Goal: Task Accomplishment & Management: Complete application form

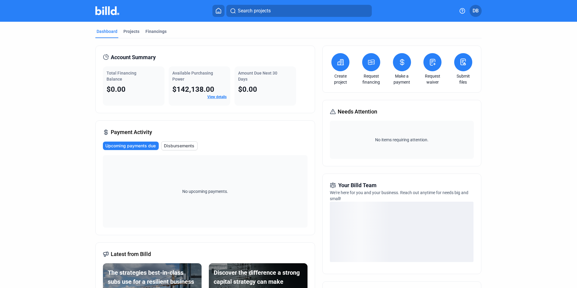
click at [472, 14] on span "DB" at bounding box center [475, 10] width 6 height 7
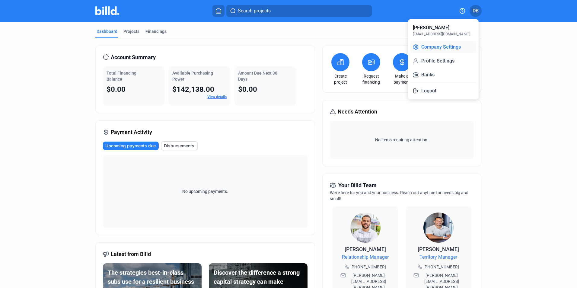
click at [433, 47] on button "Company Settings" at bounding box center [443, 47] width 66 height 12
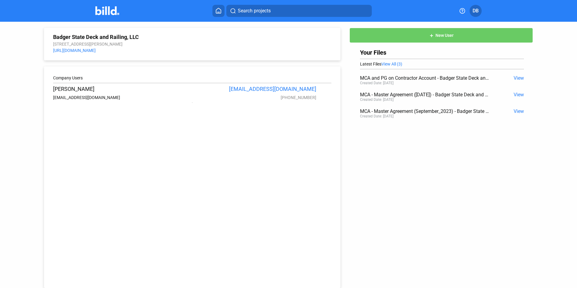
click at [391, 63] on span "View All (3)" at bounding box center [391, 64] width 21 height 5
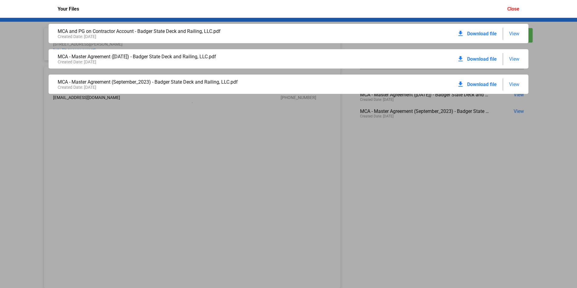
click at [513, 33] on span "View" at bounding box center [514, 34] width 10 height 6
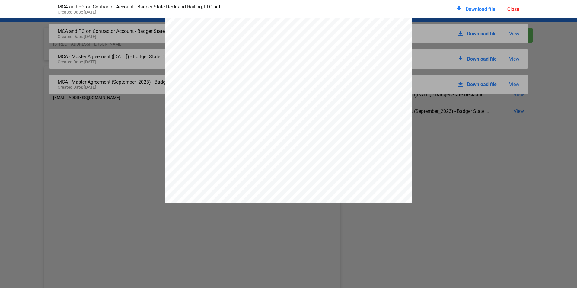
scroll to position [3, 0]
click at [513, 8] on div "Close" at bounding box center [513, 9] width 12 height 6
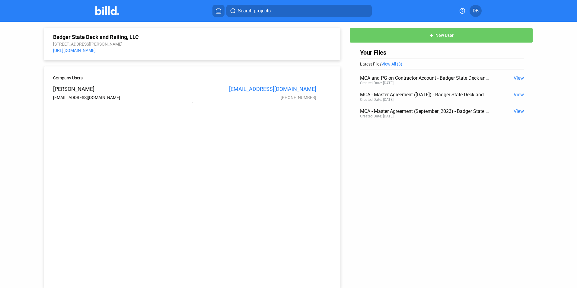
click at [462, 10] on icon at bounding box center [462, 11] width 6 height 6
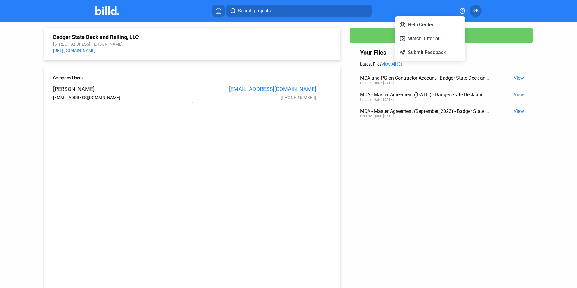
click at [287, 133] on div at bounding box center [288, 144] width 577 height 288
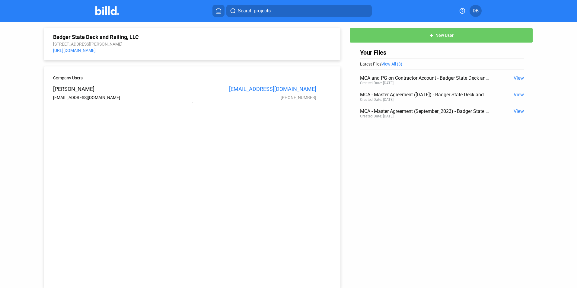
drag, startPoint x: 152, startPoint y: 4, endPoint x: 150, endPoint y: -7, distance: 10.8
click at [150, 0] on html "We value your privacy We use cookies to enhance your browsing experience, serve…" at bounding box center [288, 144] width 577 height 288
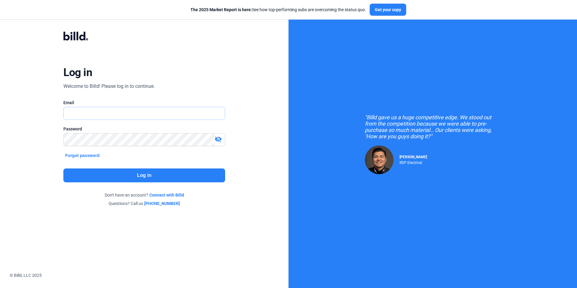
type input "DavidB@badgerdeckandrailing.com"
click at [159, 174] on button "Log in" at bounding box center [143, 175] width 161 height 14
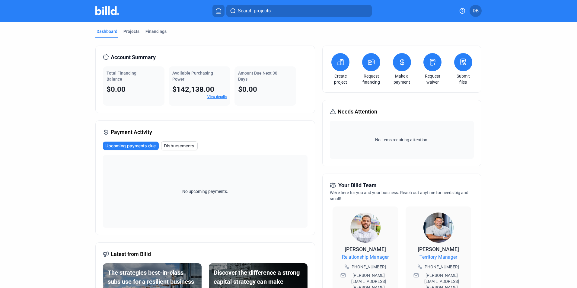
click at [217, 97] on link "View details" at bounding box center [216, 97] width 19 height 4
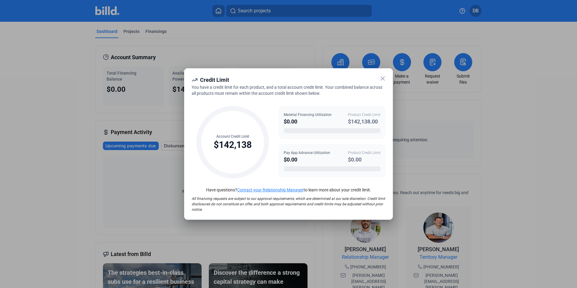
click at [383, 78] on icon at bounding box center [383, 79] width 4 height 4
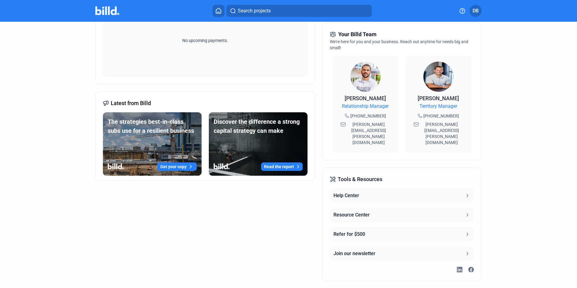
scroll to position [154, 0]
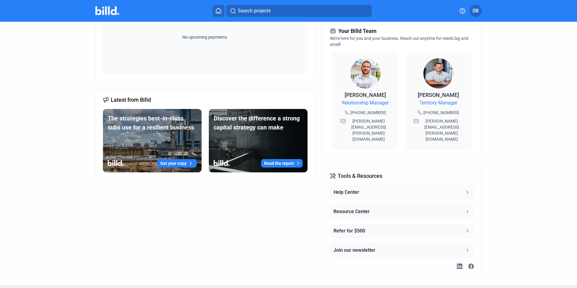
click at [347, 208] on div "Resource Center" at bounding box center [351, 211] width 36 height 7
click at [475, 10] on span "DB" at bounding box center [475, 10] width 6 height 7
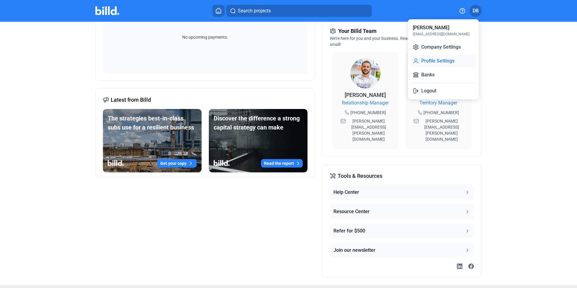
click at [441, 61] on button "Profile Settings" at bounding box center [443, 61] width 66 height 12
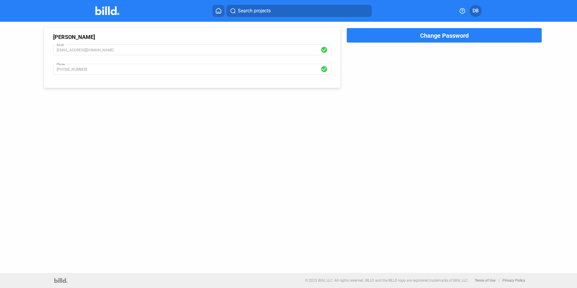
click at [475, 11] on span "DB" at bounding box center [475, 10] width 6 height 7
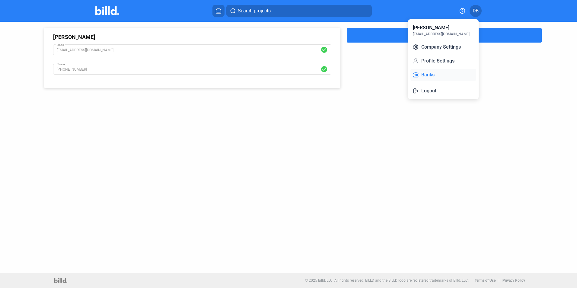
click at [426, 75] on button "Banks" at bounding box center [443, 75] width 66 height 12
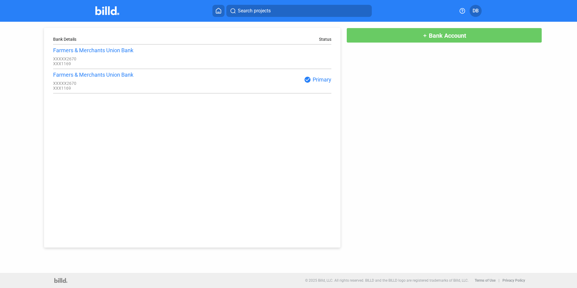
click at [474, 8] on span "DB" at bounding box center [475, 10] width 6 height 7
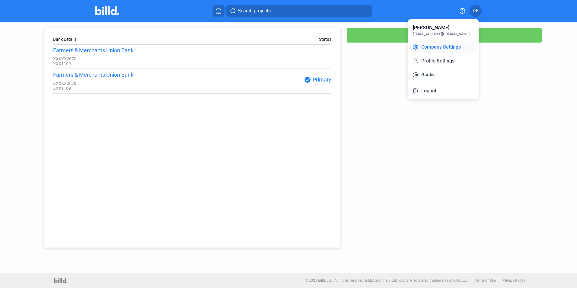
click at [431, 47] on button "Company Settings" at bounding box center [443, 47] width 66 height 12
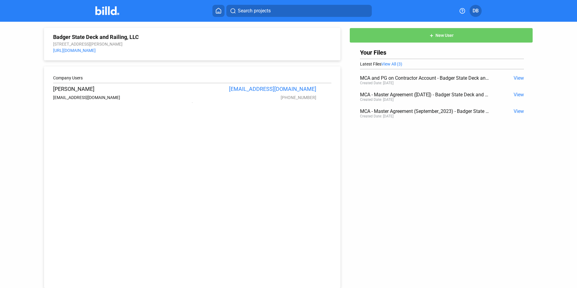
click at [217, 11] on icon at bounding box center [218, 11] width 6 height 6
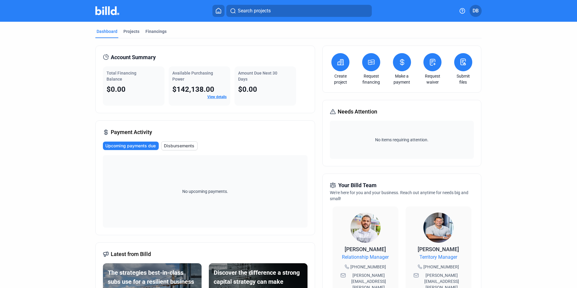
click at [462, 62] on icon at bounding box center [463, 61] width 8 height 7
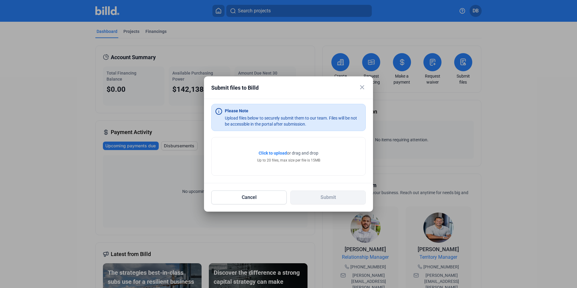
click at [272, 156] on span "Click to upload Tap to upload" at bounding box center [272, 153] width 28 height 6
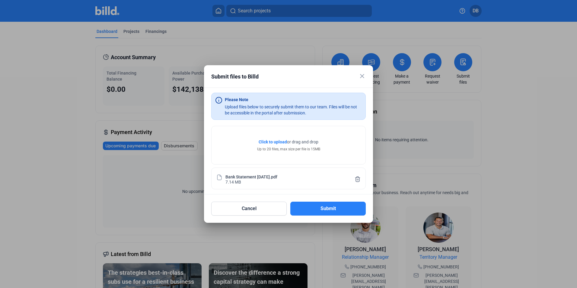
click at [268, 140] on span "Click to upload" at bounding box center [272, 141] width 28 height 5
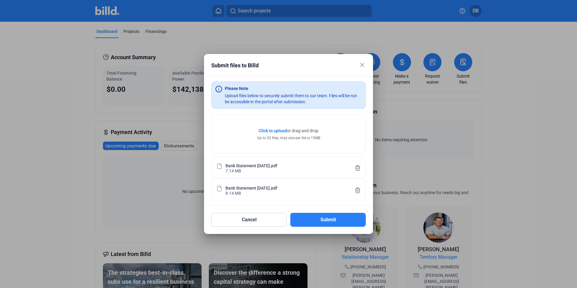
click at [270, 129] on span "Click to upload" at bounding box center [272, 130] width 28 height 5
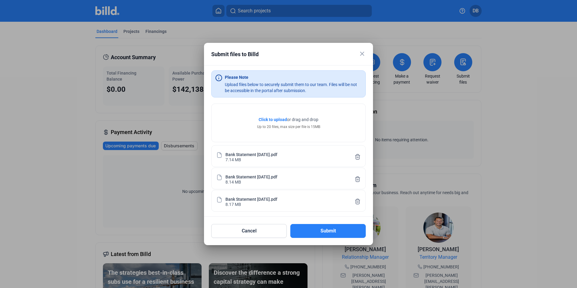
click at [267, 119] on span "Click to upload" at bounding box center [272, 119] width 28 height 5
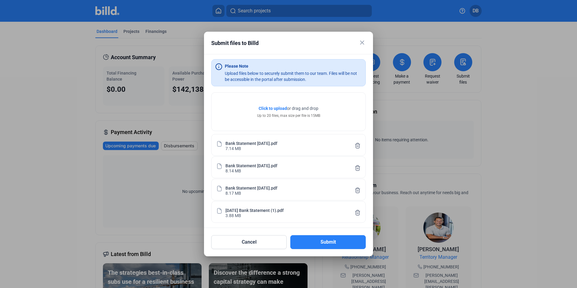
click at [273, 108] on span "Click to upload" at bounding box center [272, 108] width 28 height 5
click at [271, 109] on span "Click to upload" at bounding box center [272, 108] width 28 height 5
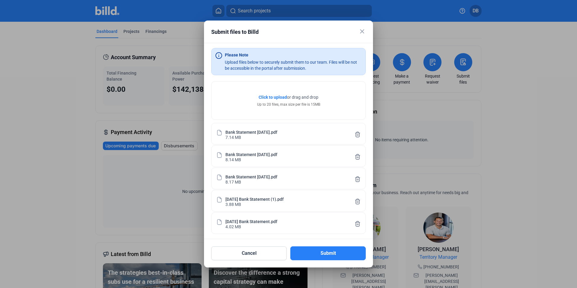
click at [271, 99] on span "Click to upload" at bounding box center [272, 97] width 28 height 5
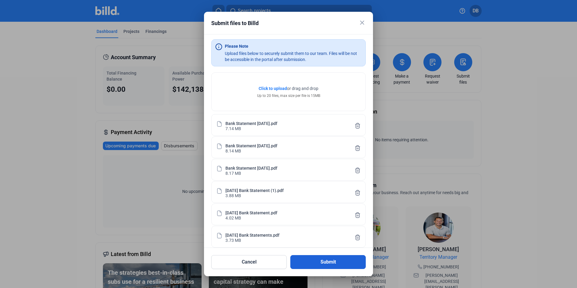
click at [322, 263] on button "Submit" at bounding box center [327, 262] width 75 height 14
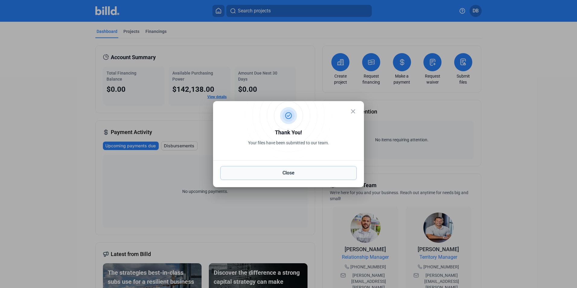
click at [274, 172] on button "Close" at bounding box center [288, 173] width 136 height 14
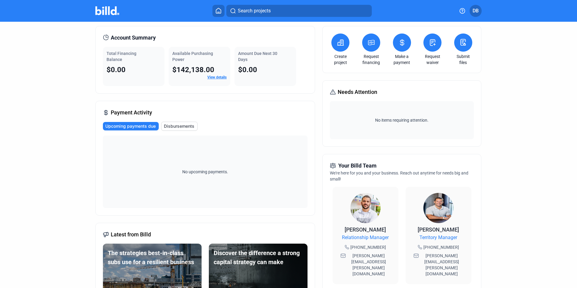
scroll to position [30, 0]
